Goal: Information Seeking & Learning: Learn about a topic

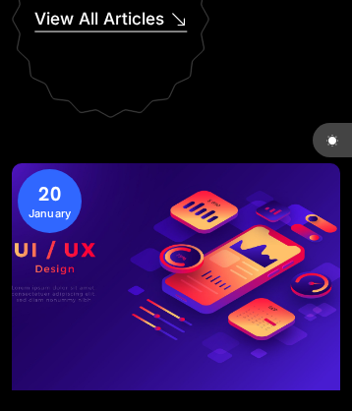
scroll to position [17252, 0]
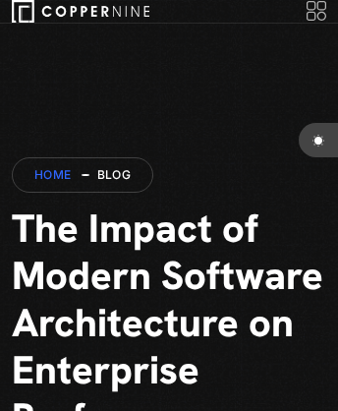
scroll to position [1702, 0]
